Goal: Book appointment/travel/reservation

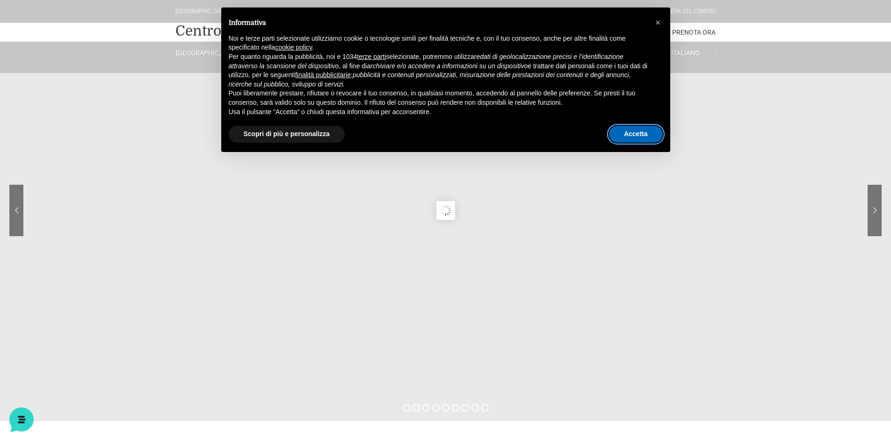
click at [639, 130] on button "Accetta" at bounding box center [636, 134] width 54 height 17
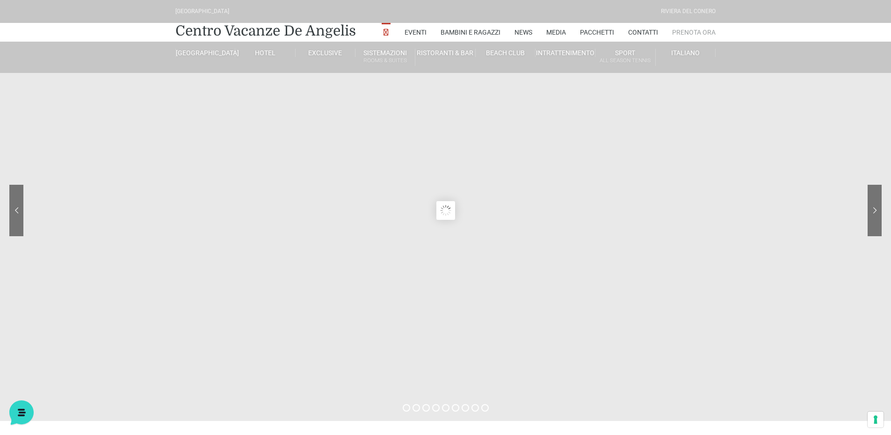
click at [696, 30] on link "Prenota Ora" at bounding box center [693, 32] width 43 height 19
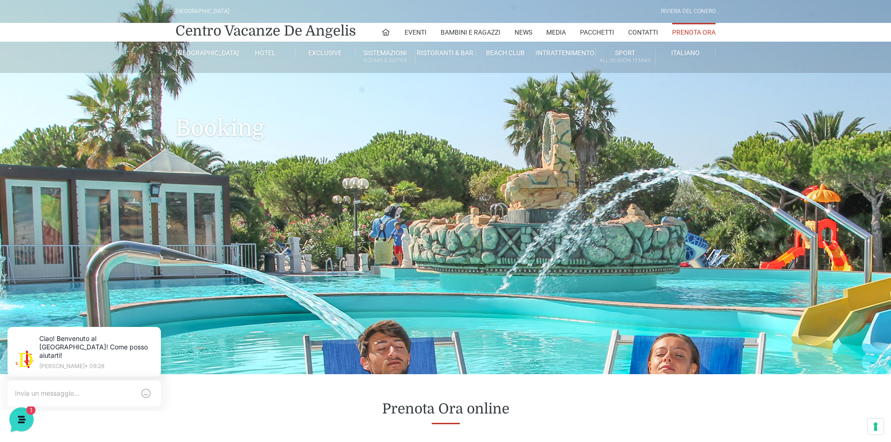
click at [685, 35] on link "Prenota Ora" at bounding box center [693, 32] width 43 height 19
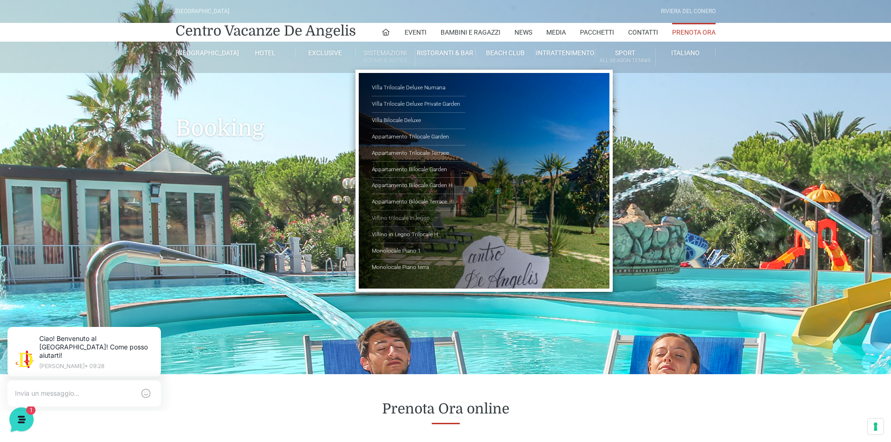
click at [399, 219] on link "Villino trilocale in legno" at bounding box center [418, 218] width 93 height 16
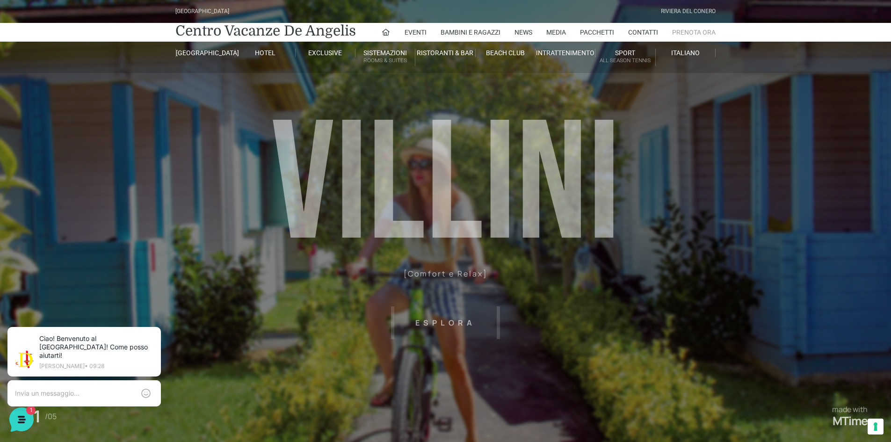
click at [684, 32] on link "Prenota Ora" at bounding box center [693, 32] width 43 height 19
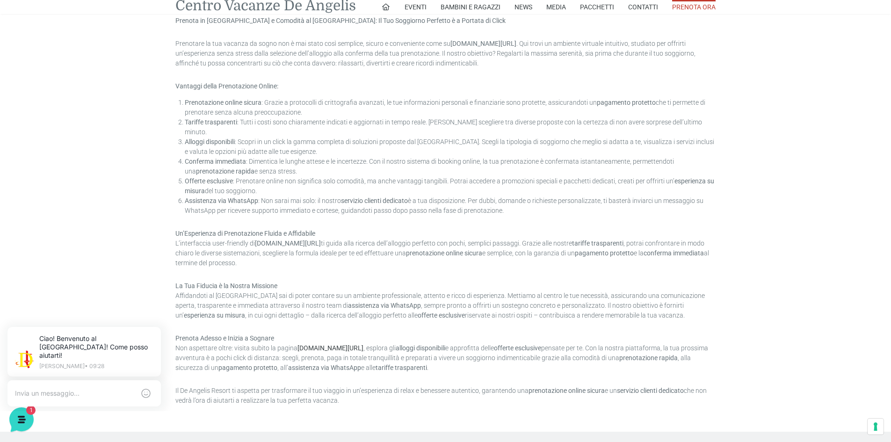
scroll to position [467, 0]
